Goal: Information Seeking & Learning: Understand process/instructions

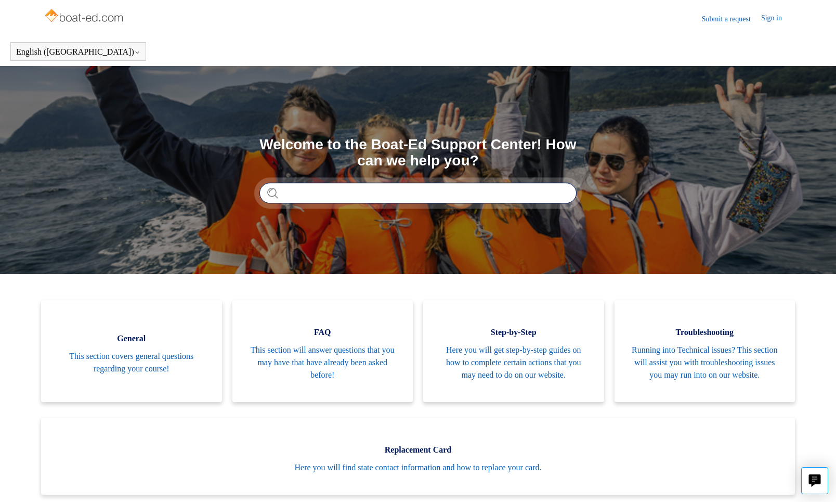
click at [332, 192] on input "Search" at bounding box center [417, 192] width 317 height 21
type input "*"
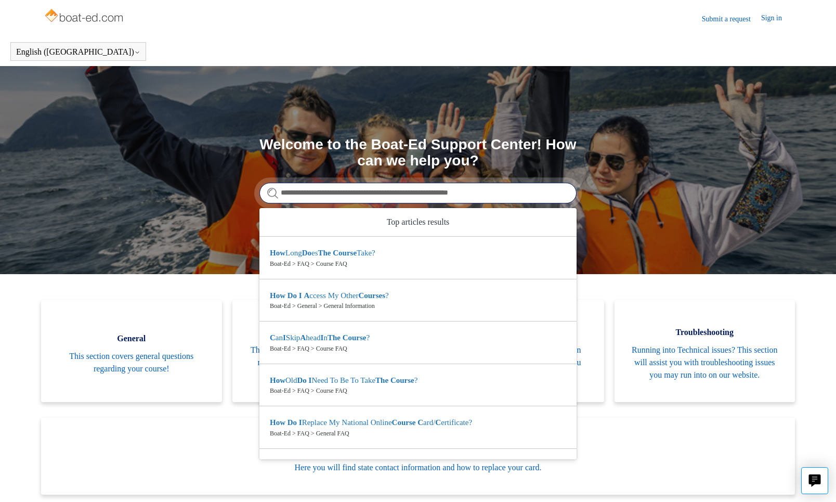
type input "**********"
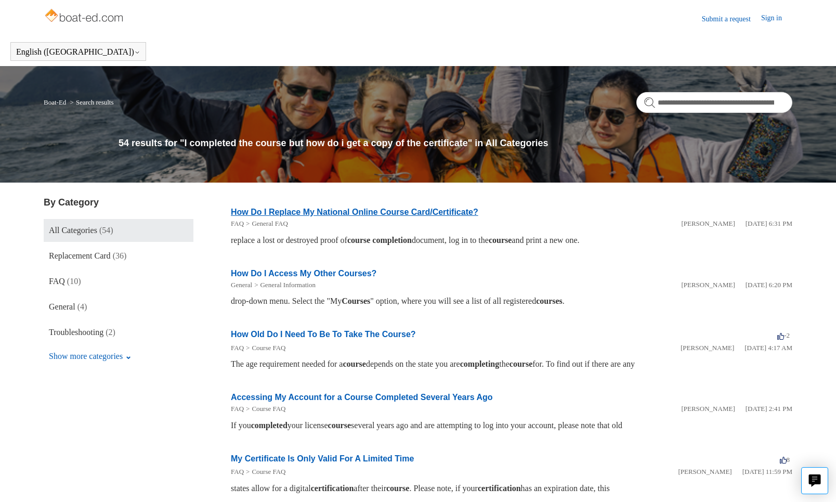
click at [350, 213] on link "How Do I Replace My National Online Course Card/Certificate?" at bounding box center [354, 211] width 247 height 9
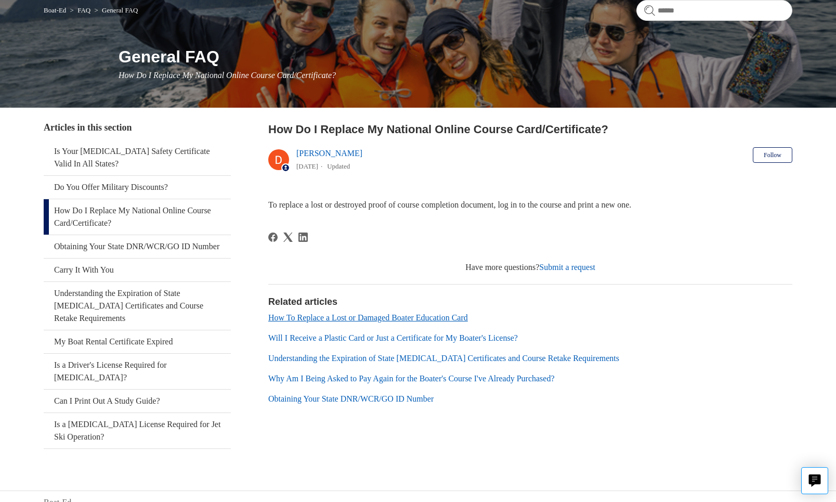
scroll to position [91, 0]
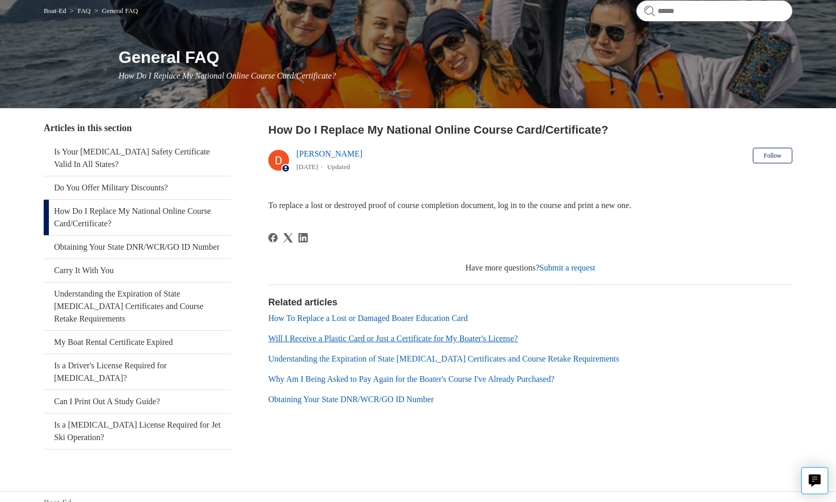
click at [381, 338] on link "Will I Receive a Plastic Card or Just a Certificate for My Boater's License?" at bounding box center [392, 338] width 249 height 9
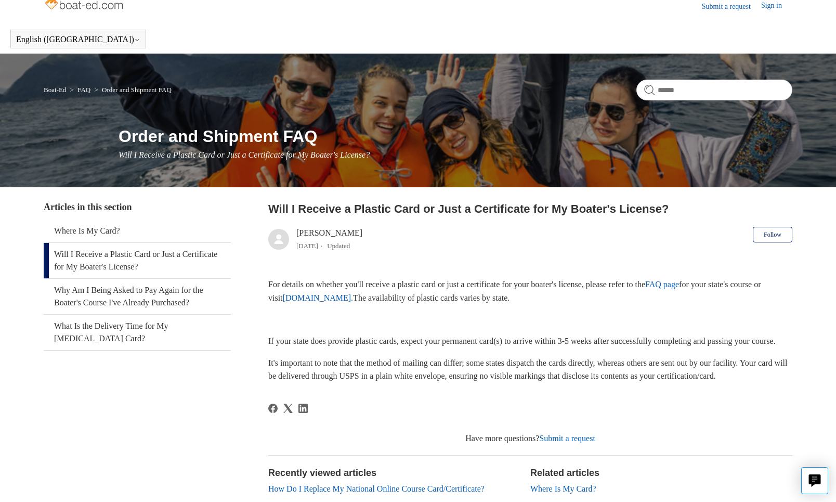
scroll to position [17, 0]
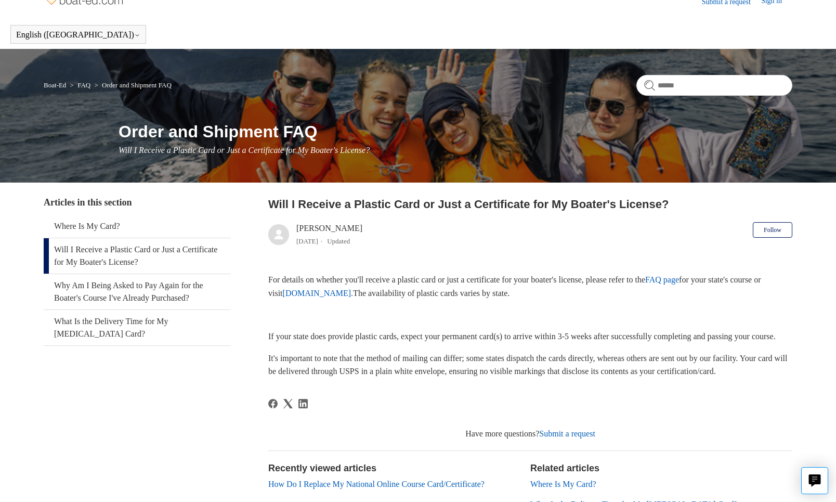
click at [154, 250] on link "Will I Receive a Plastic Card or Just a Certificate for My Boater's License?" at bounding box center [137, 255] width 187 height 35
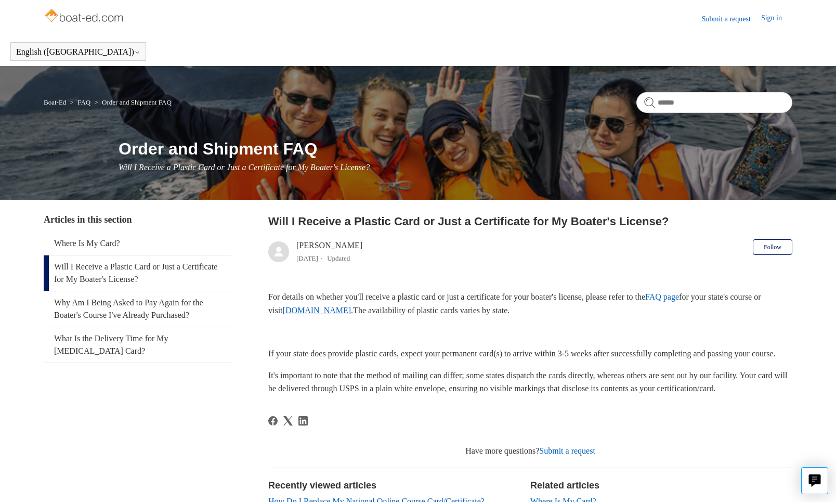
click at [353, 310] on link "[DOMAIN_NAME]." at bounding box center [318, 310] width 71 height 9
